Goal: Information Seeking & Learning: Learn about a topic

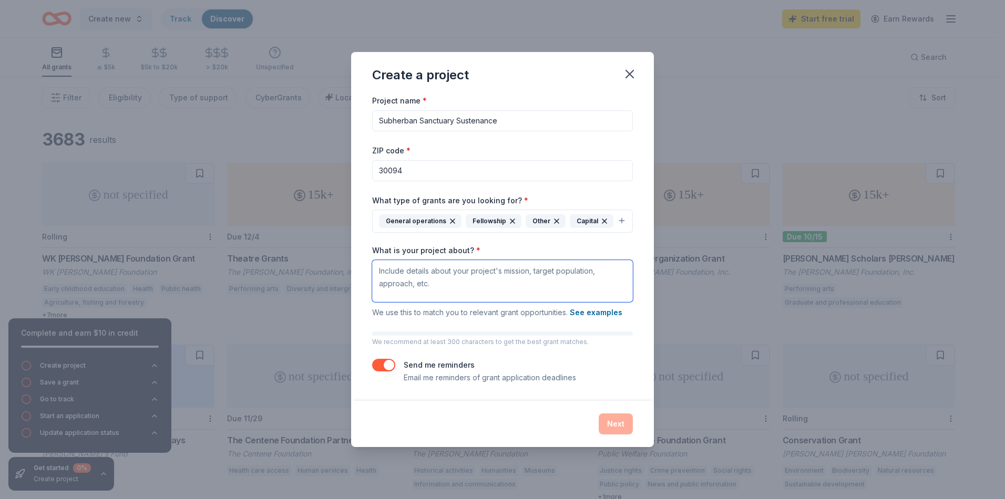
click at [445, 285] on textarea "What is your project about? *" at bounding box center [502, 281] width 261 height 42
paste textarea "Subherban Sanctuary Sustenance is a nonprofit dedicated to expanding fresh frui…"
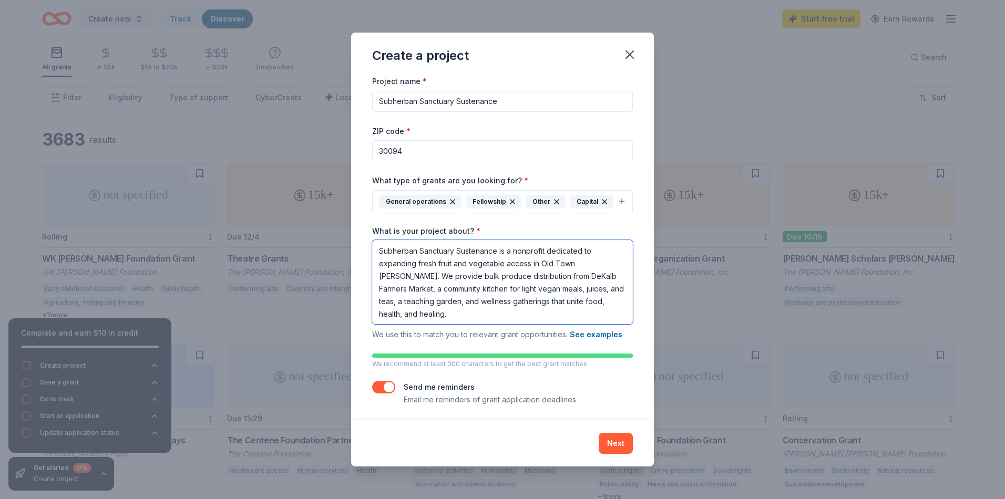
click at [480, 266] on textarea "Subherban Sanctuary Sustenance is a nonprofit dedicated to expanding fresh frui…" at bounding box center [502, 282] width 261 height 84
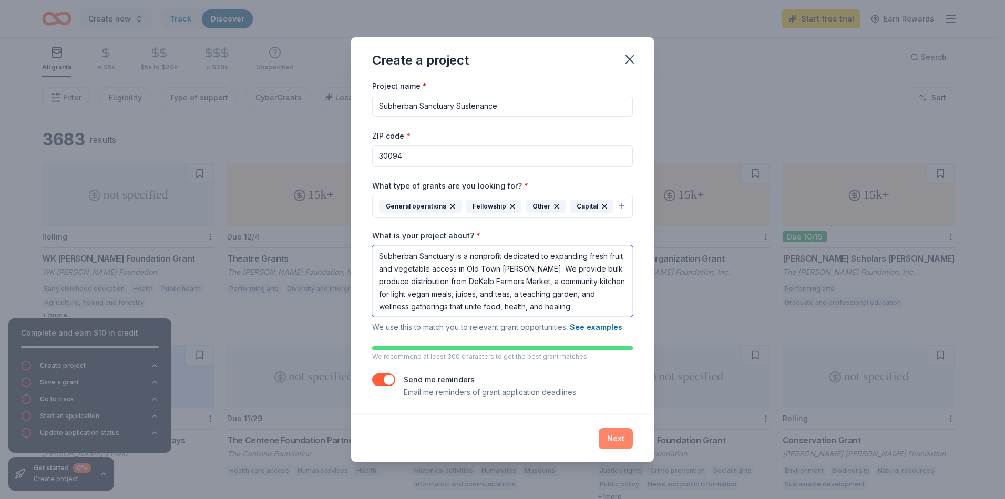
type textarea "Subherban Sanctuary is a nonprofit dedicated to expanding fresh fruit and veget…"
click at [603, 442] on button "Next" at bounding box center [615, 438] width 34 height 21
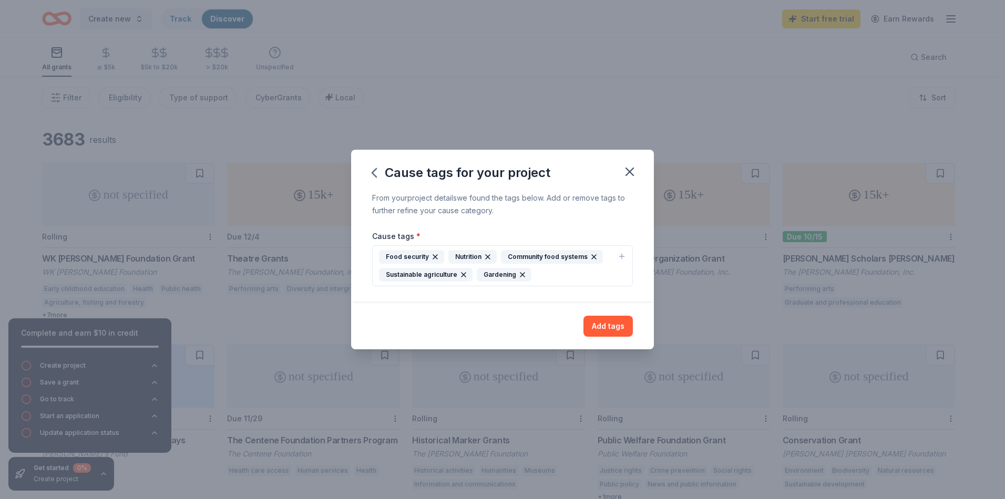
click at [559, 274] on div "Food security Nutrition Community food systems Sustainable agriculture Gardening" at bounding box center [496, 266] width 234 height 32
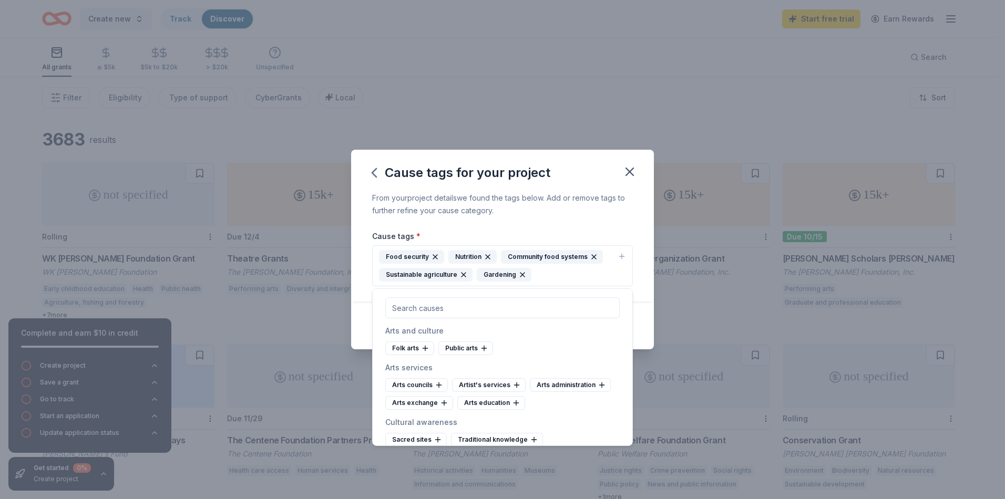
type input "food access, community garden, nutrition education, food justice, urban agricul…"
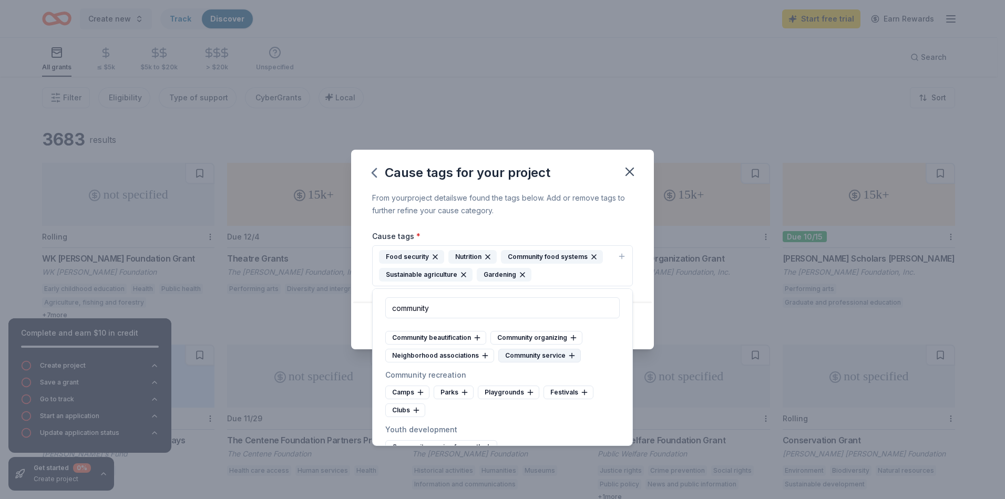
scroll to position [174, 0]
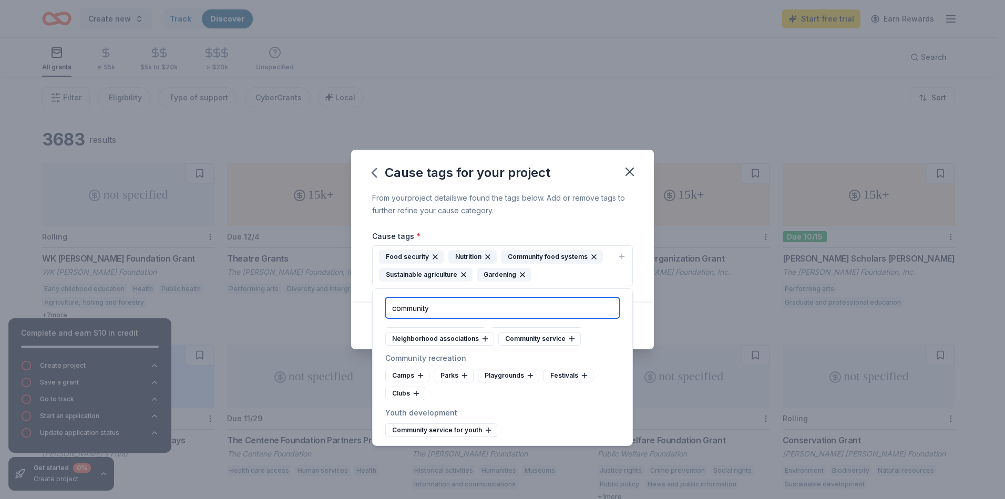
click at [463, 308] on input "community" at bounding box center [502, 307] width 234 height 21
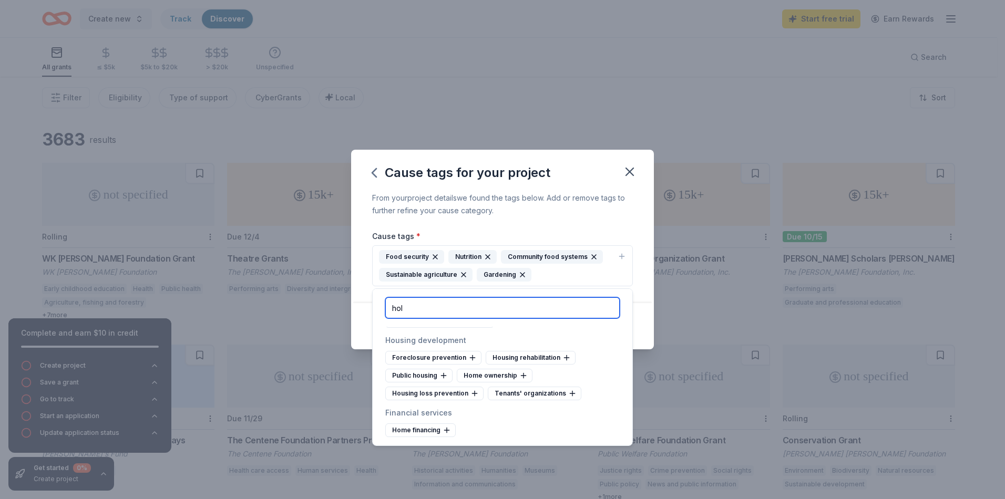
scroll to position [0, 0]
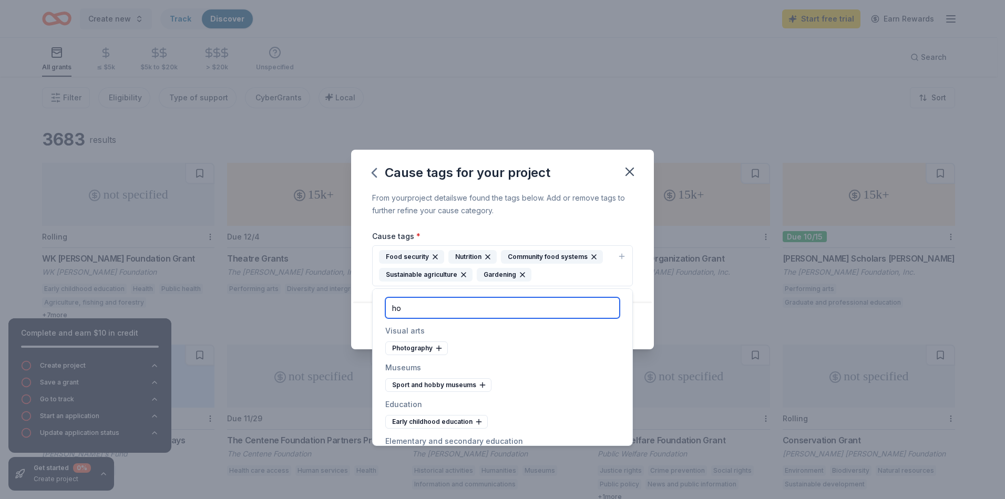
type input "h"
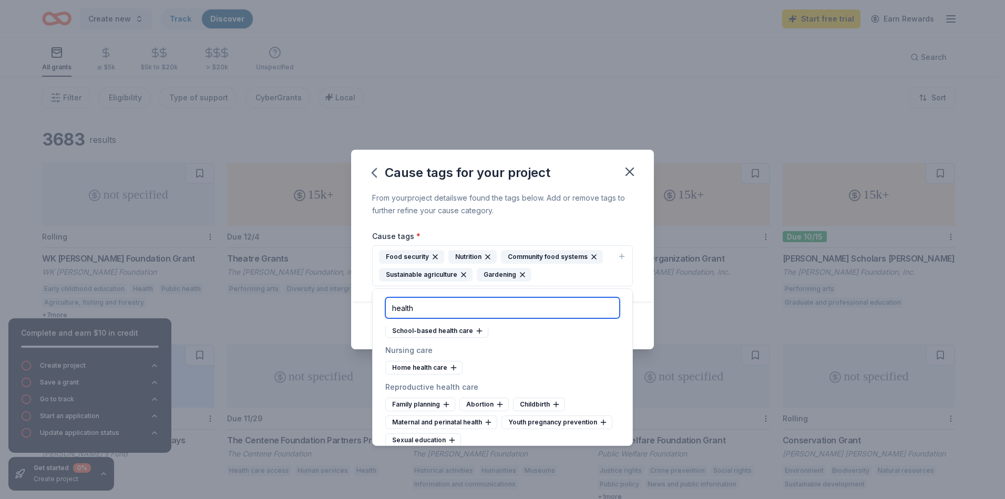
scroll to position [263, 0]
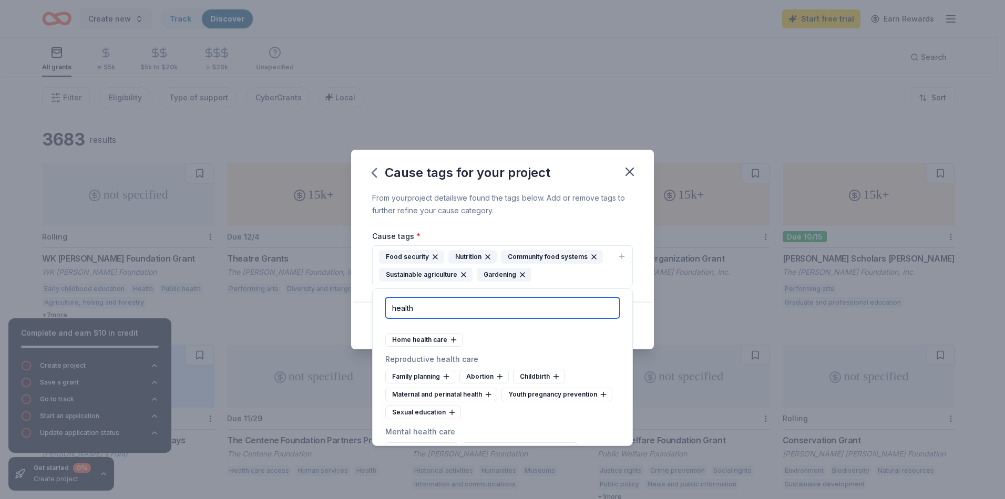
click at [419, 311] on input "health" at bounding box center [502, 307] width 234 height 21
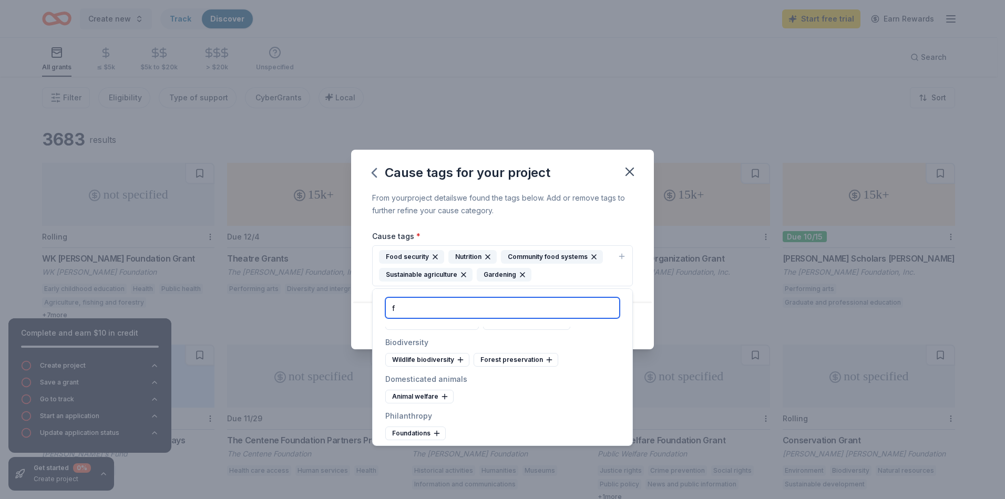
scroll to position [482, 0]
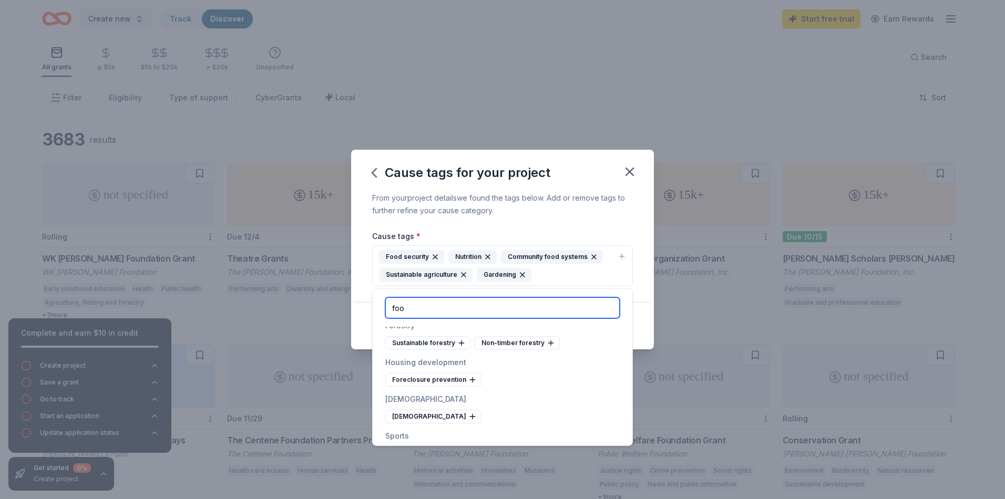
type input "food"
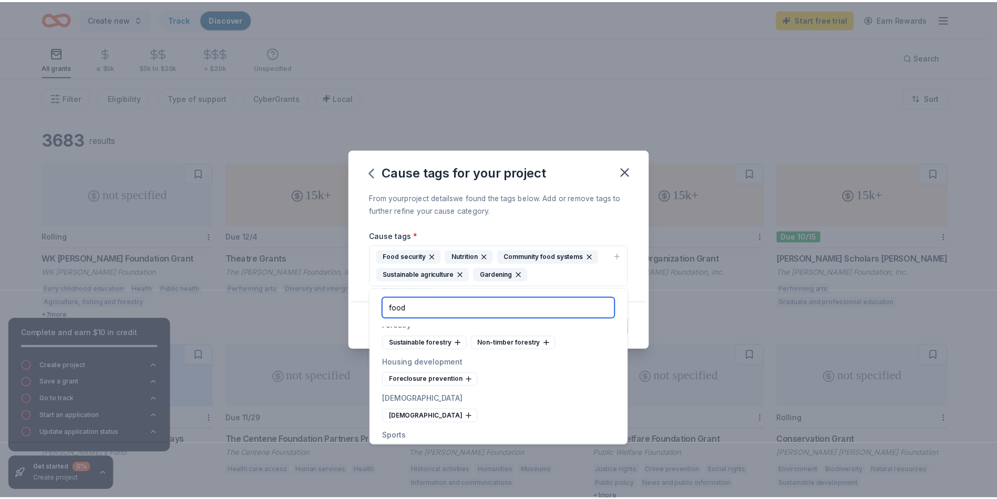
scroll to position [0, 0]
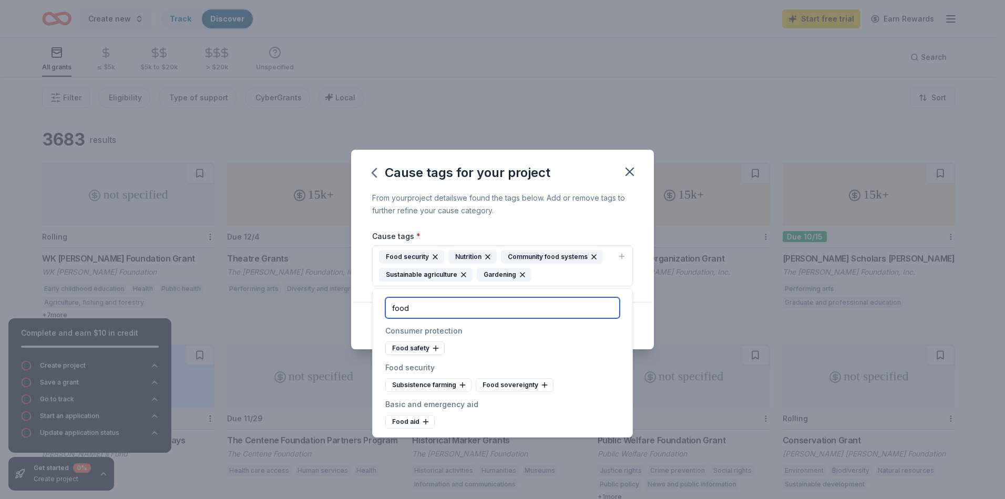
click at [448, 311] on input "food" at bounding box center [502, 307] width 234 height 21
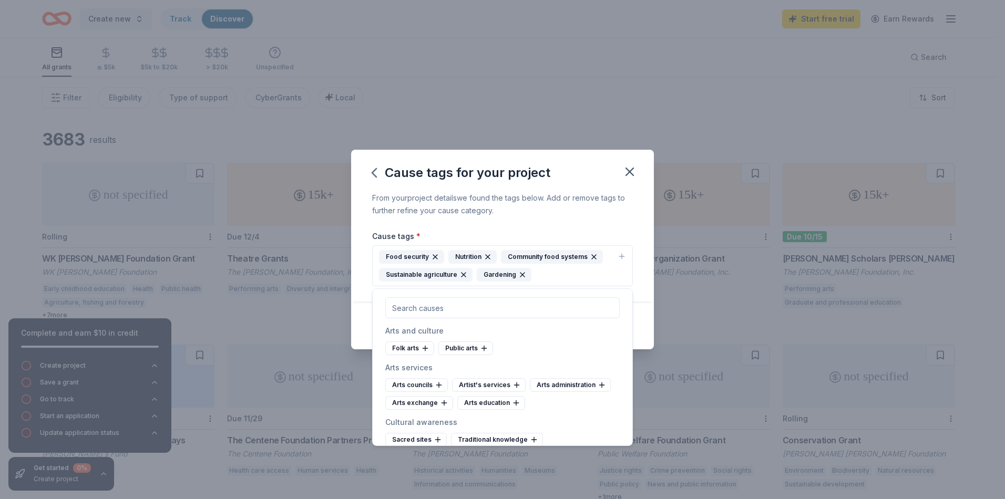
click at [653, 299] on div "From your project details we found the tags below. Add or remove tags to furthe…" at bounding box center [502, 248] width 303 height 112
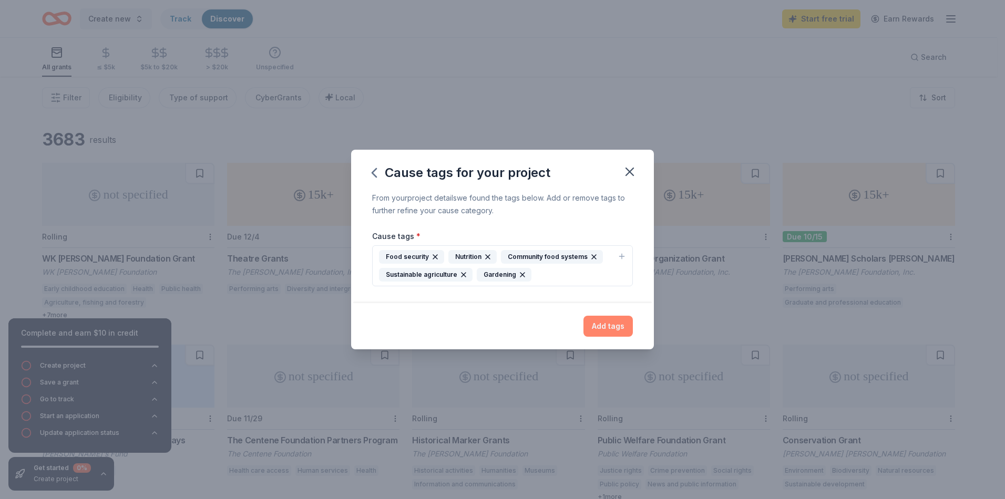
click at [612, 330] on button "Add tags" at bounding box center [607, 326] width 49 height 21
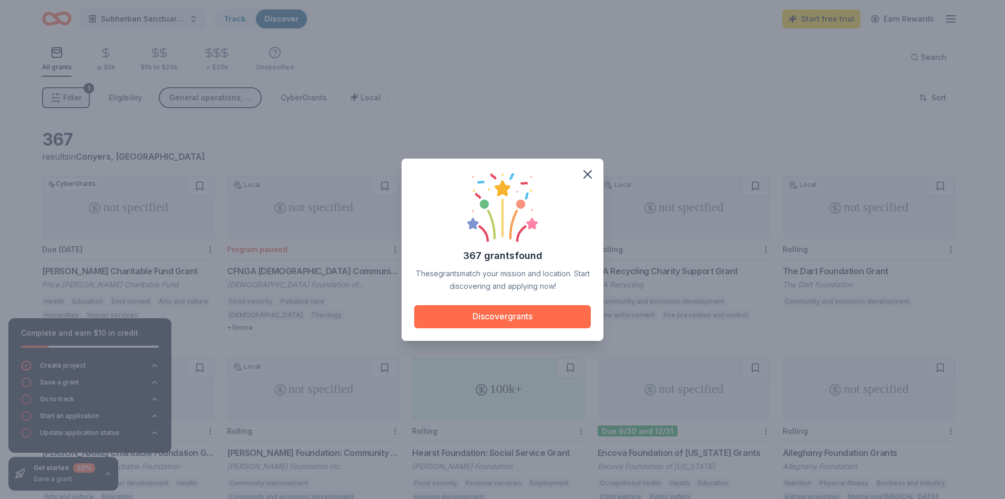
click at [520, 319] on button "Discover grants" at bounding box center [502, 316] width 177 height 23
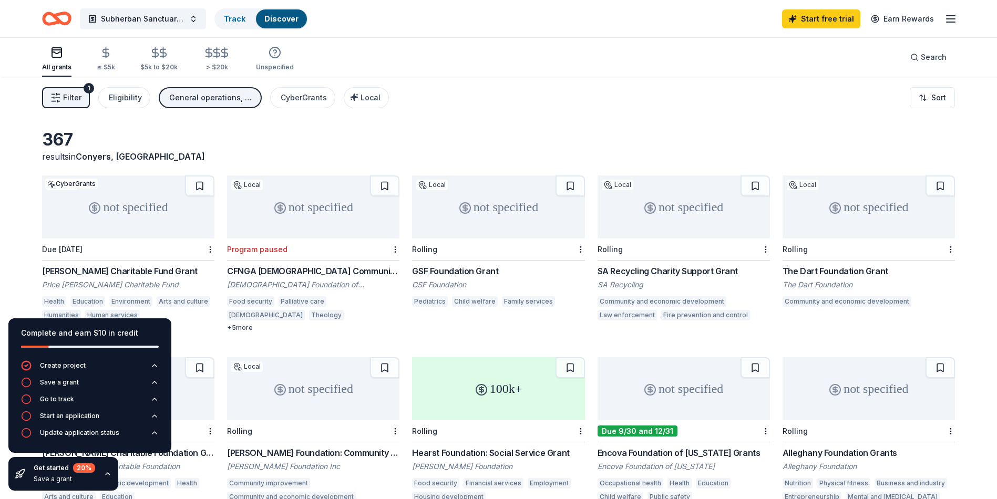
click at [314, 149] on div "367 results in [GEOGRAPHIC_DATA], [GEOGRAPHIC_DATA]" at bounding box center [498, 146] width 913 height 34
click at [76, 100] on span "Filter" at bounding box center [72, 97] width 18 height 13
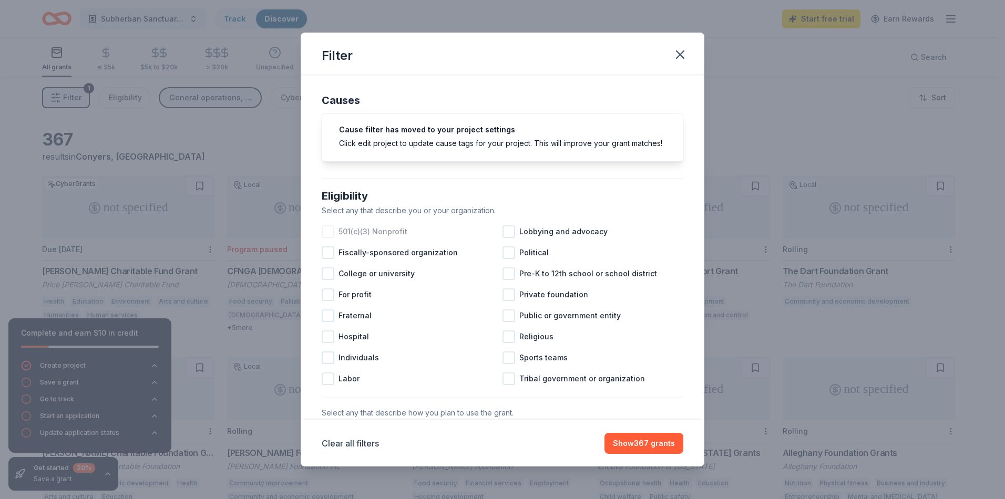
click at [391, 238] on span "501(c)(3) Nonprofit" at bounding box center [372, 231] width 69 height 13
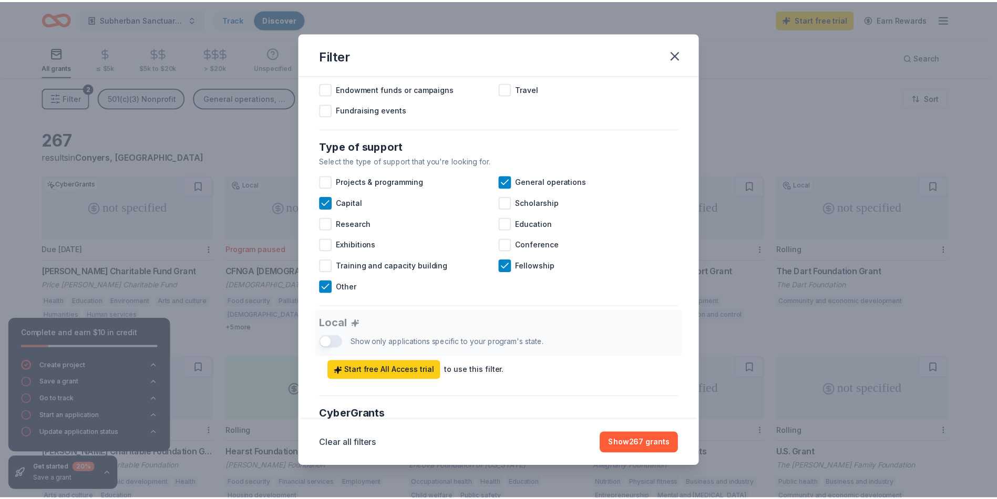
scroll to position [348, 0]
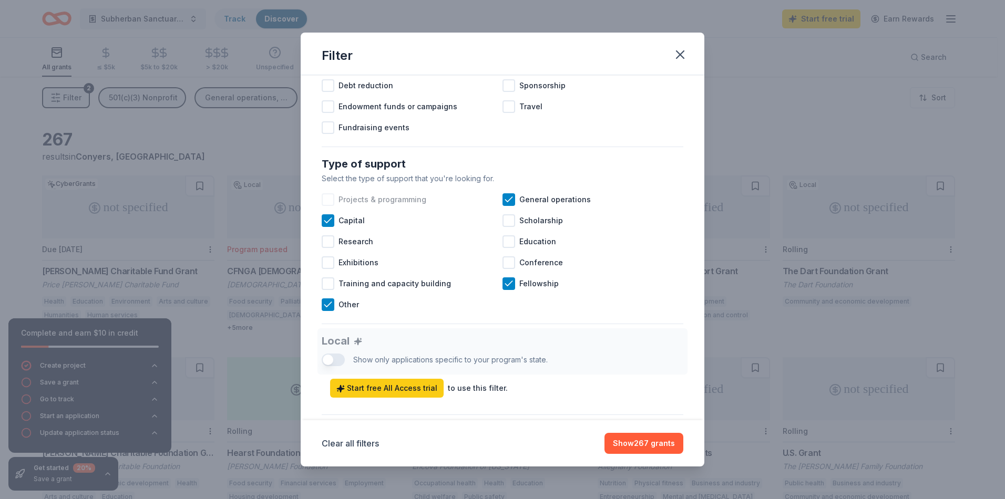
click at [380, 206] on span "Projects & programming" at bounding box center [382, 199] width 88 height 13
click at [381, 206] on span "Projects & programming" at bounding box center [382, 199] width 88 height 13
click at [649, 445] on button "Show 267 grants" at bounding box center [643, 443] width 79 height 21
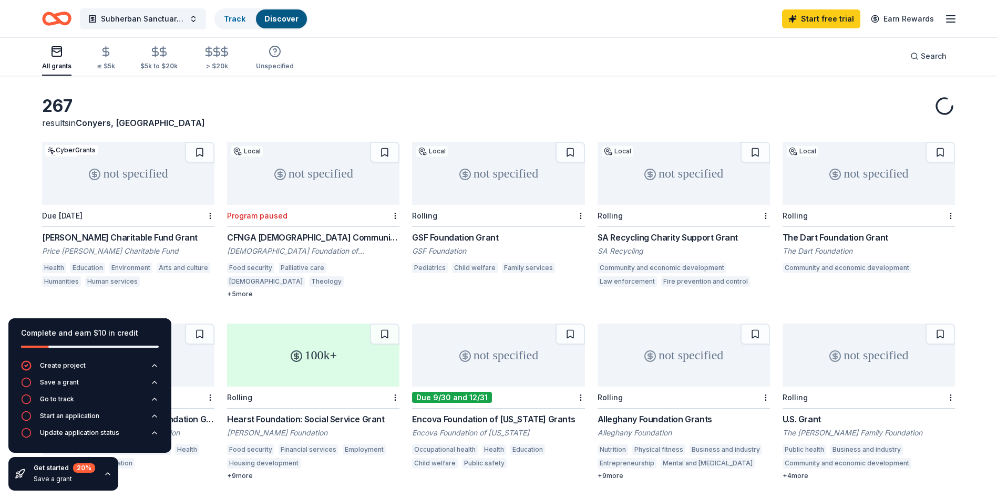
scroll to position [53, 0]
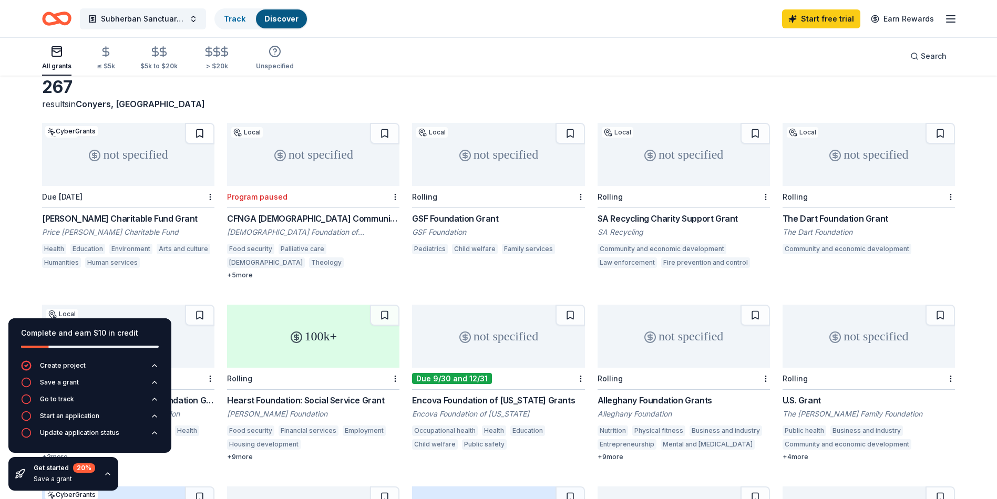
click at [193, 134] on button at bounding box center [199, 133] width 29 height 21
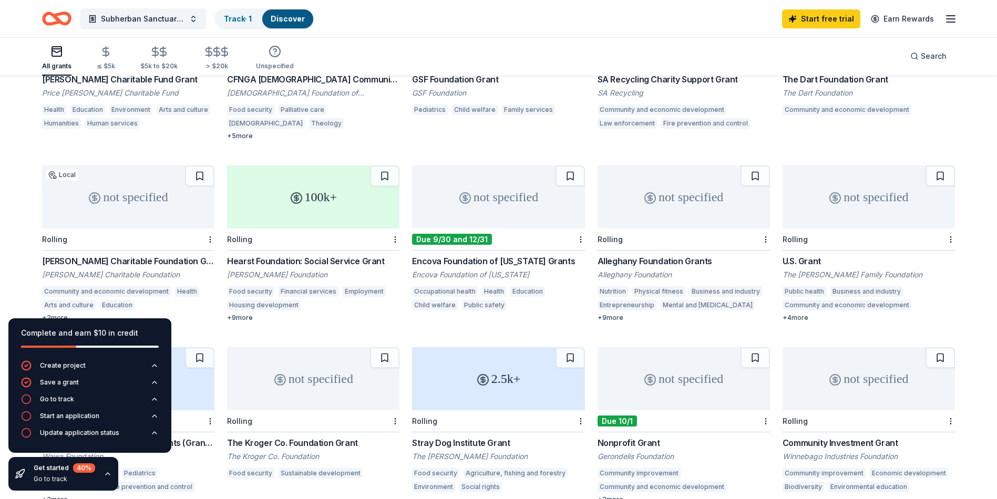
scroll to position [210, 0]
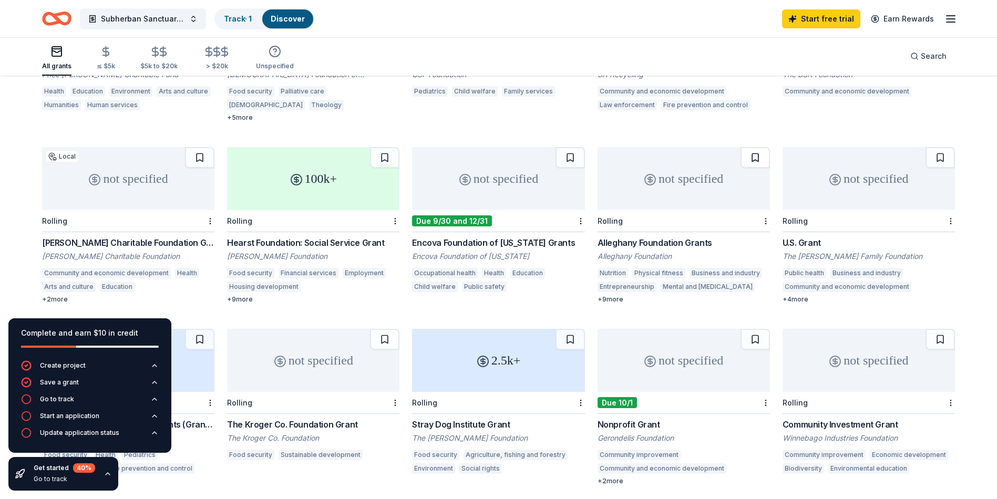
click at [746, 154] on button at bounding box center [754, 157] width 29 height 21
click at [380, 161] on button at bounding box center [384, 157] width 29 height 21
click at [58, 300] on div "+ 2 more" at bounding box center [128, 299] width 172 height 8
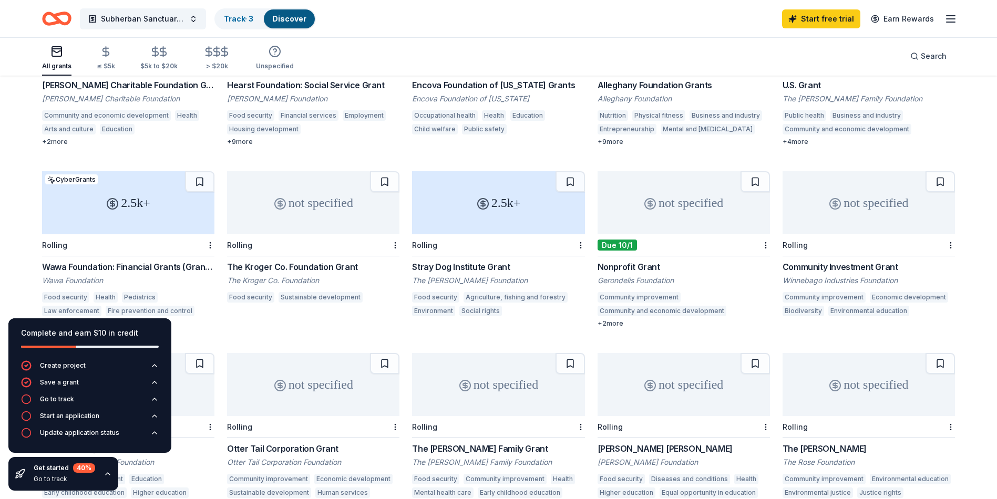
scroll to position [420, 0]
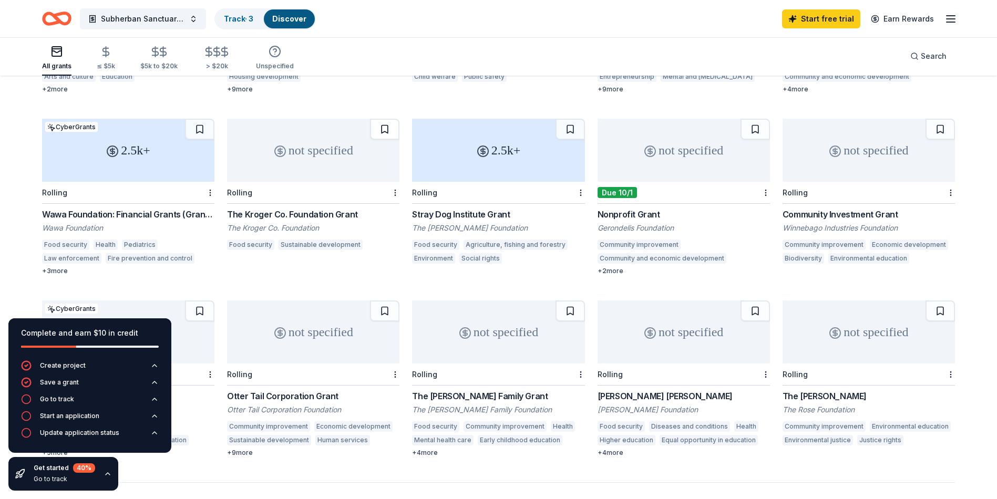
click at [387, 131] on button at bounding box center [384, 129] width 29 height 21
click at [746, 131] on button at bounding box center [754, 129] width 29 height 21
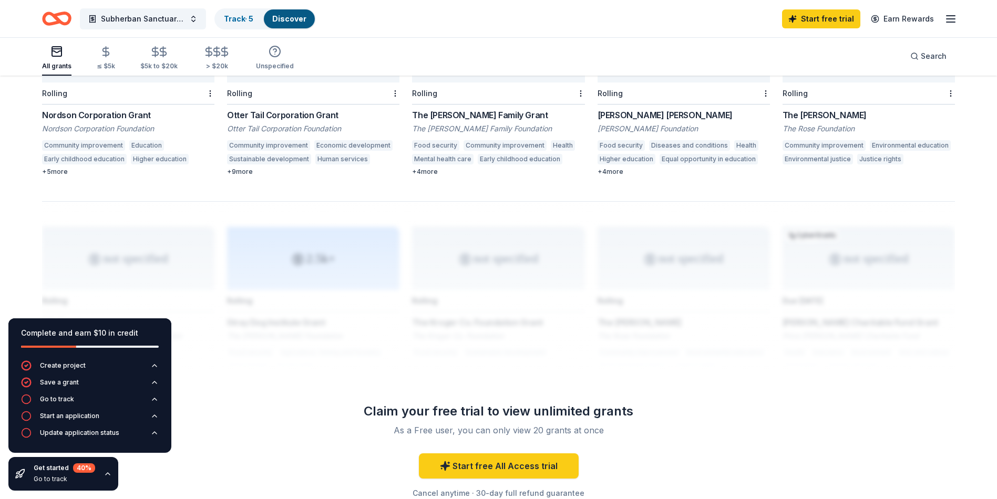
scroll to position [631, 0]
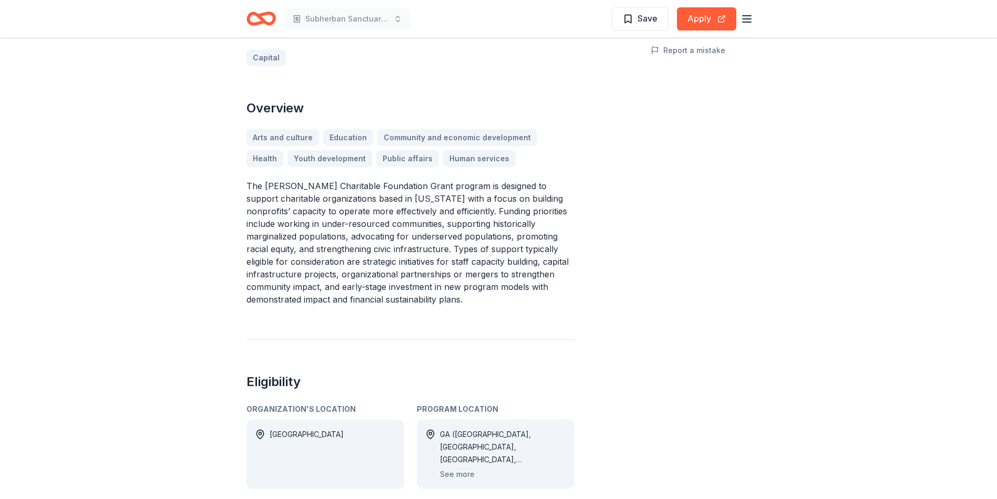
scroll to position [263, 0]
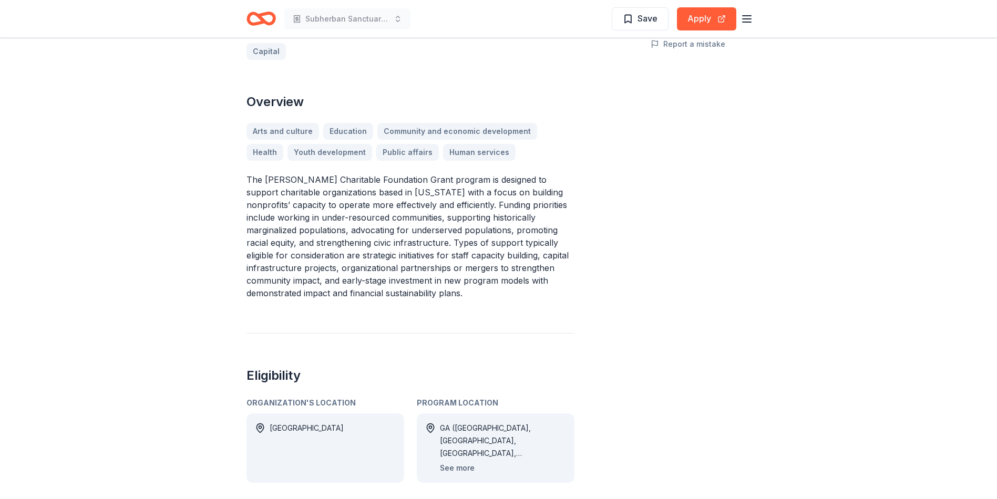
click at [447, 462] on button "See more" at bounding box center [457, 468] width 35 height 13
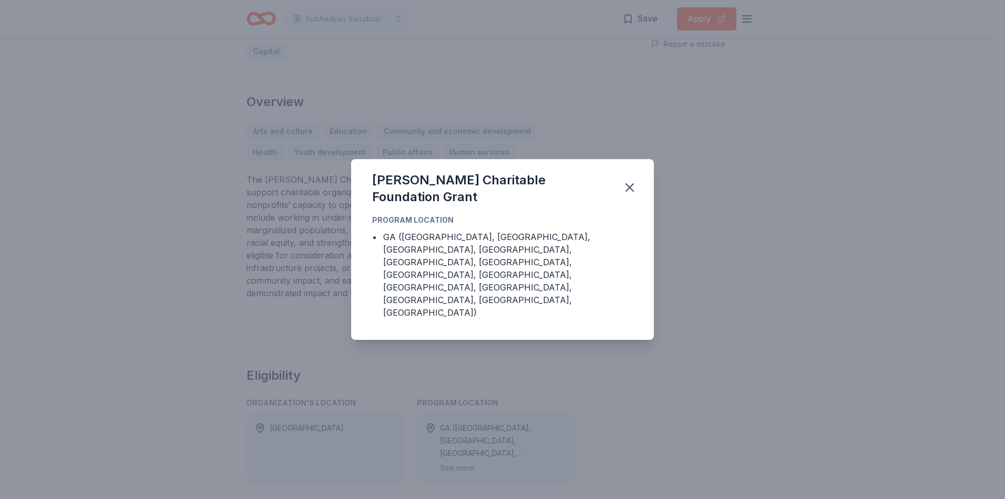
click at [631, 363] on div "Tull Charitable Foundation Grant Program Location • GA (Butts County, Cherokee …" at bounding box center [502, 249] width 1005 height 499
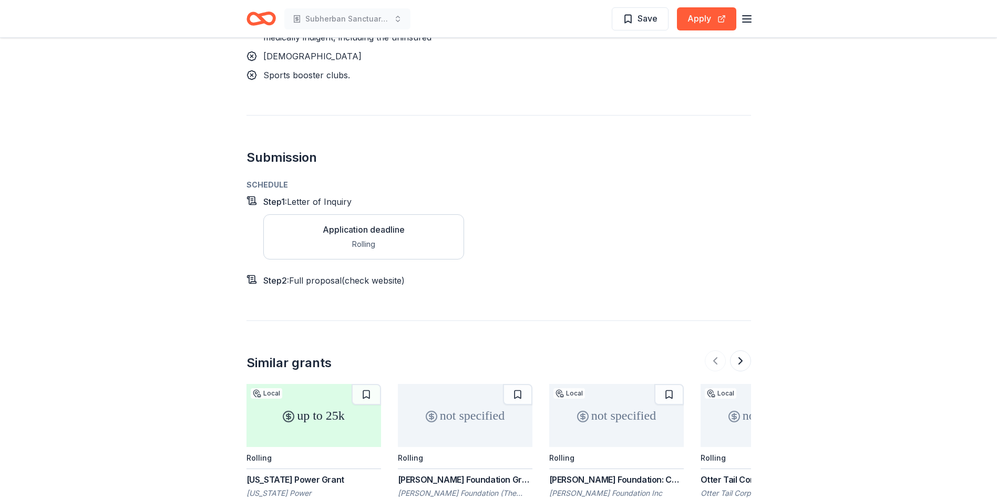
scroll to position [1156, 0]
